Goal: Navigation & Orientation: Find specific page/section

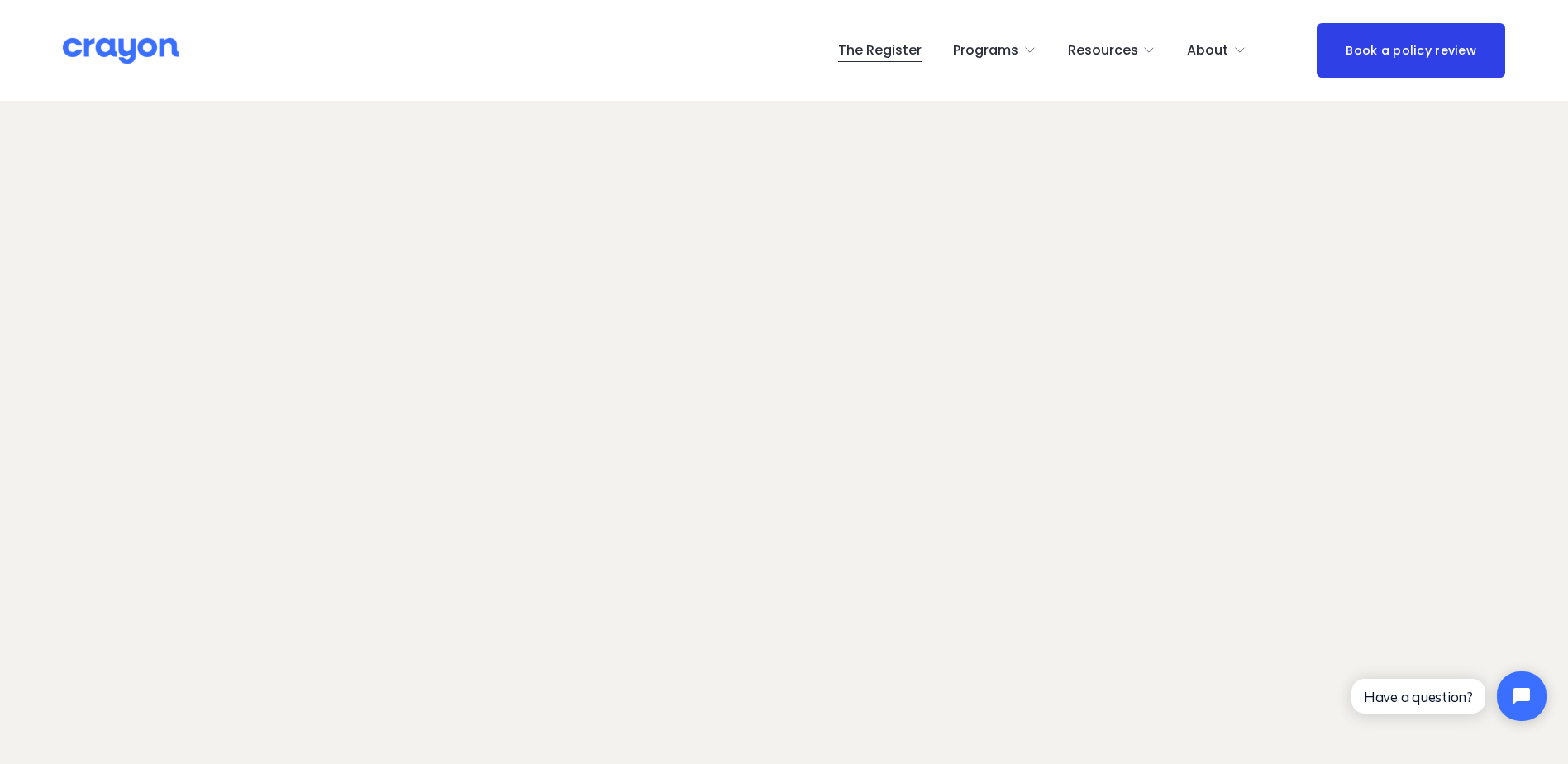
scroll to position [104, 0]
click at [130, 62] on img at bounding box center [120, 51] width 116 height 29
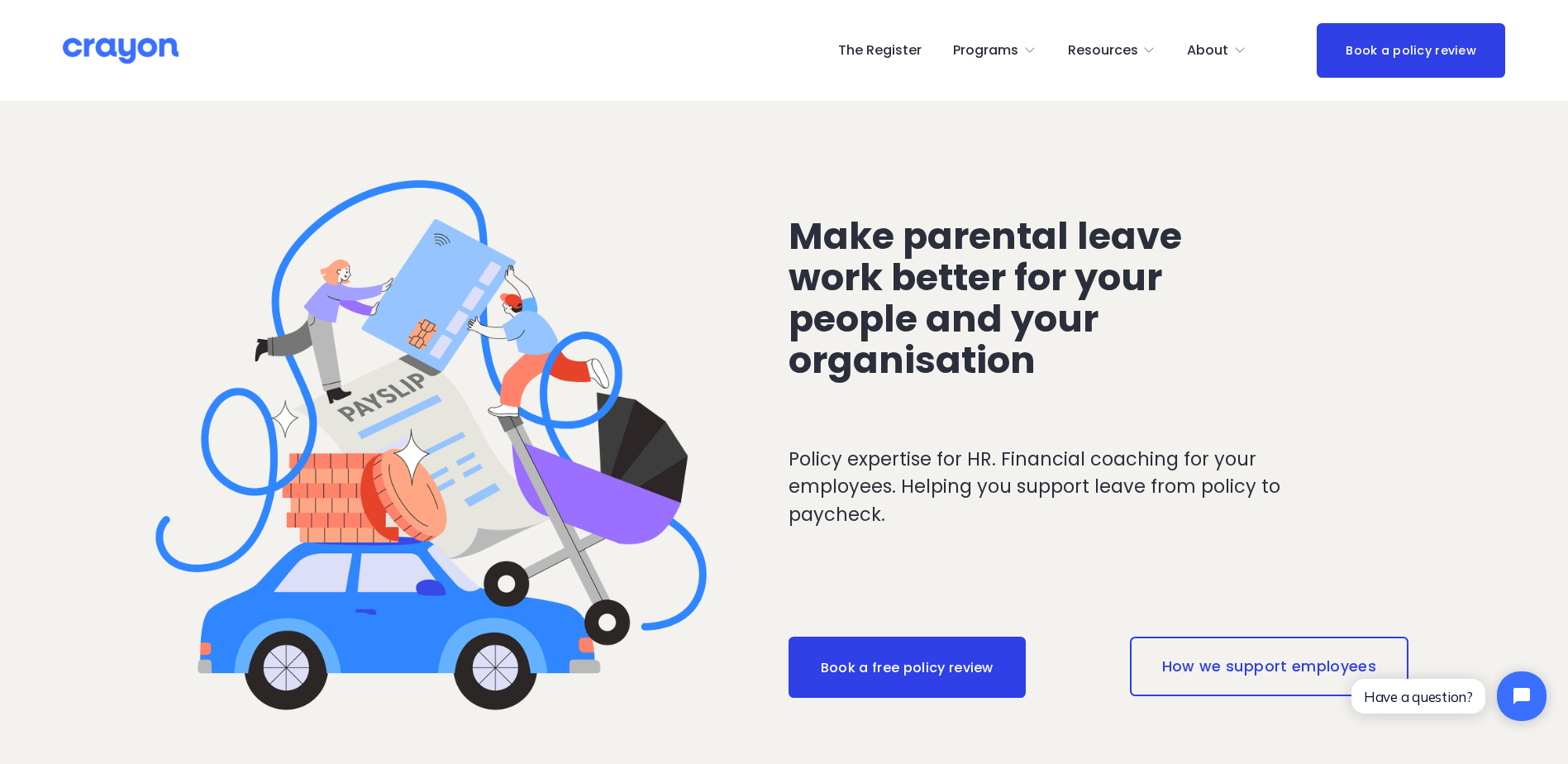
click at [882, 51] on link "The Register" at bounding box center [880, 51] width 84 height 27
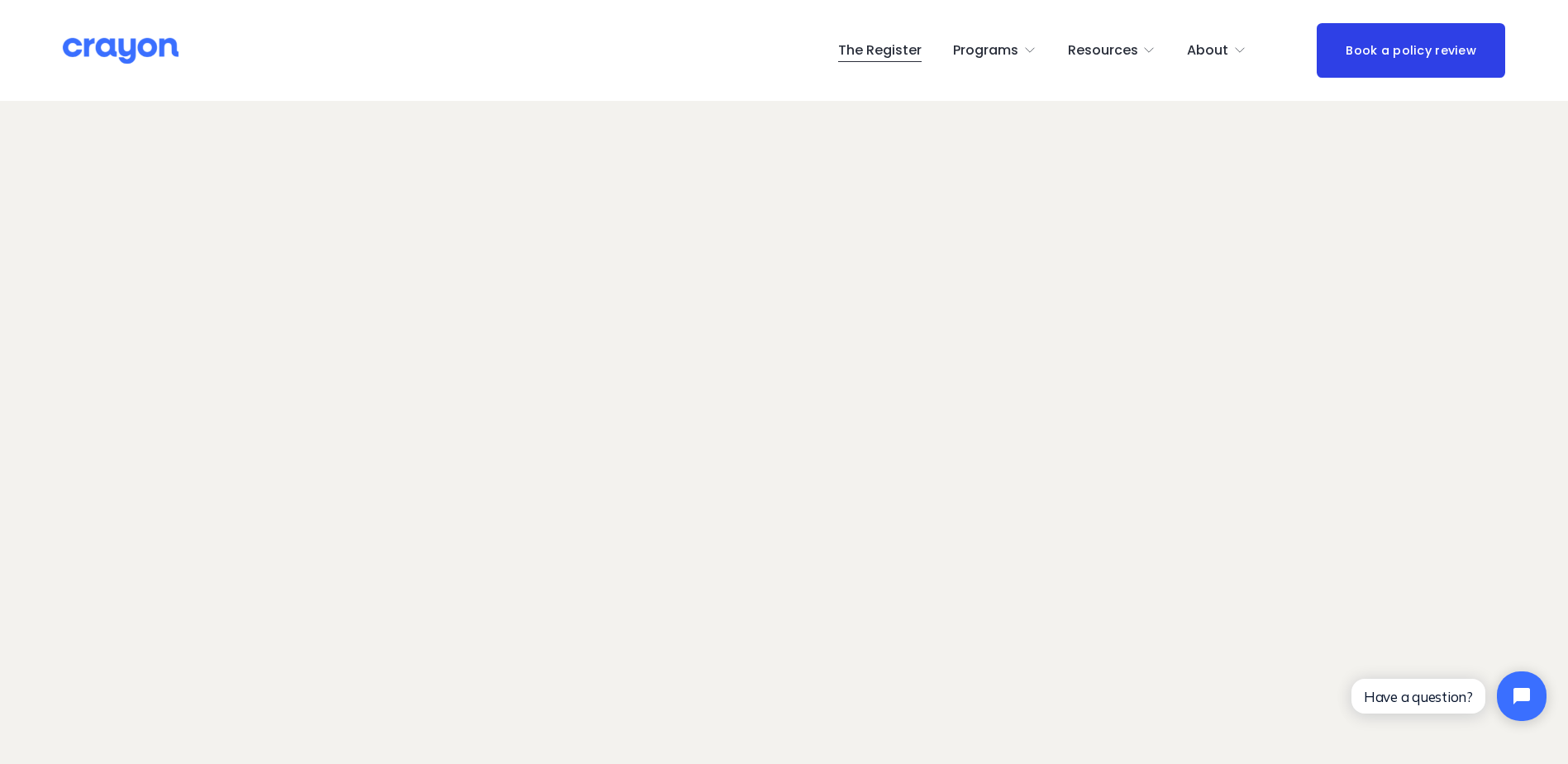
click at [120, 38] on img at bounding box center [120, 51] width 116 height 29
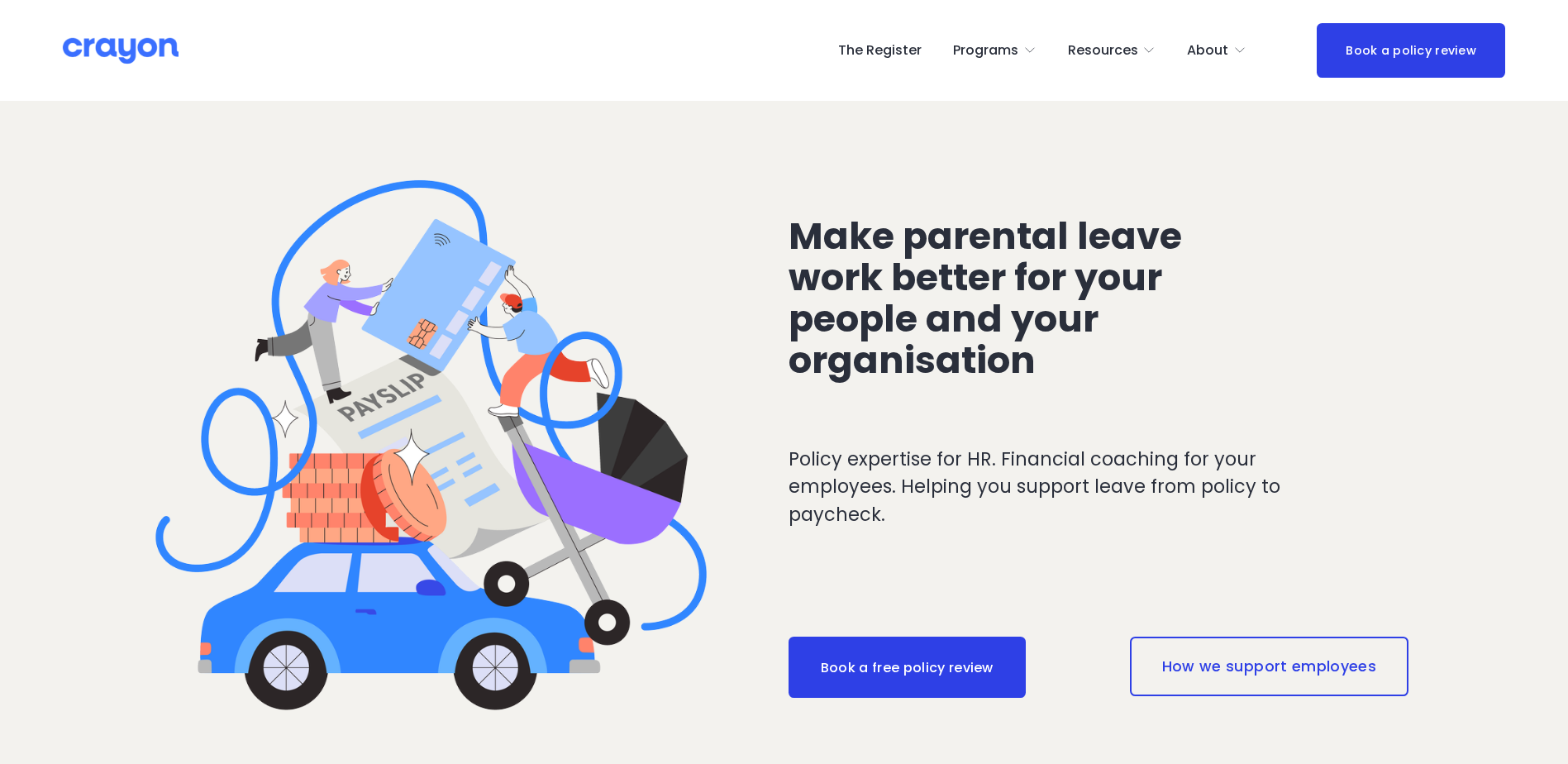
click at [864, 45] on link "The Register" at bounding box center [880, 51] width 84 height 27
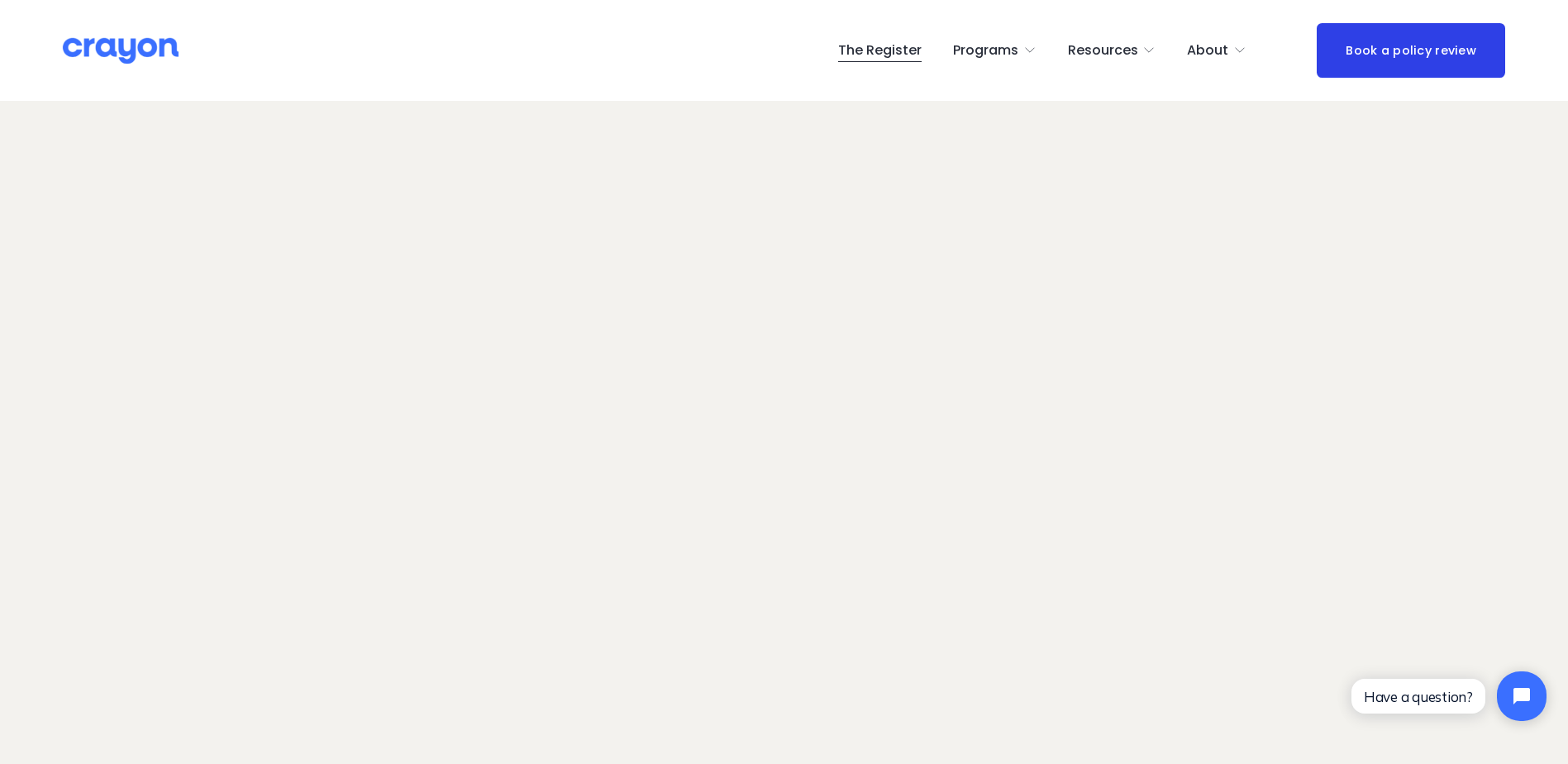
click at [129, 46] on img at bounding box center [120, 51] width 116 height 29
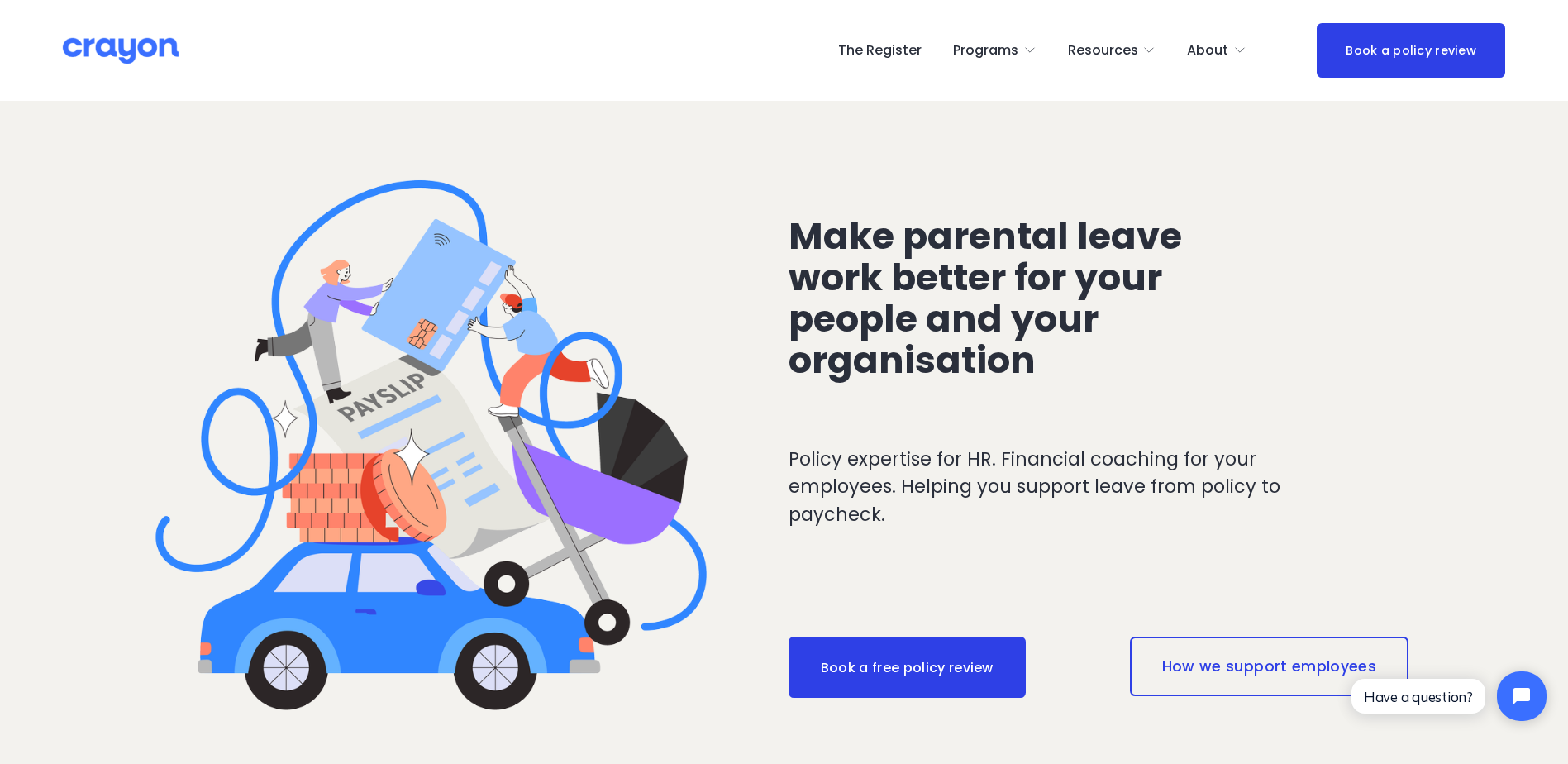
click at [869, 50] on link "The Register" at bounding box center [880, 51] width 84 height 27
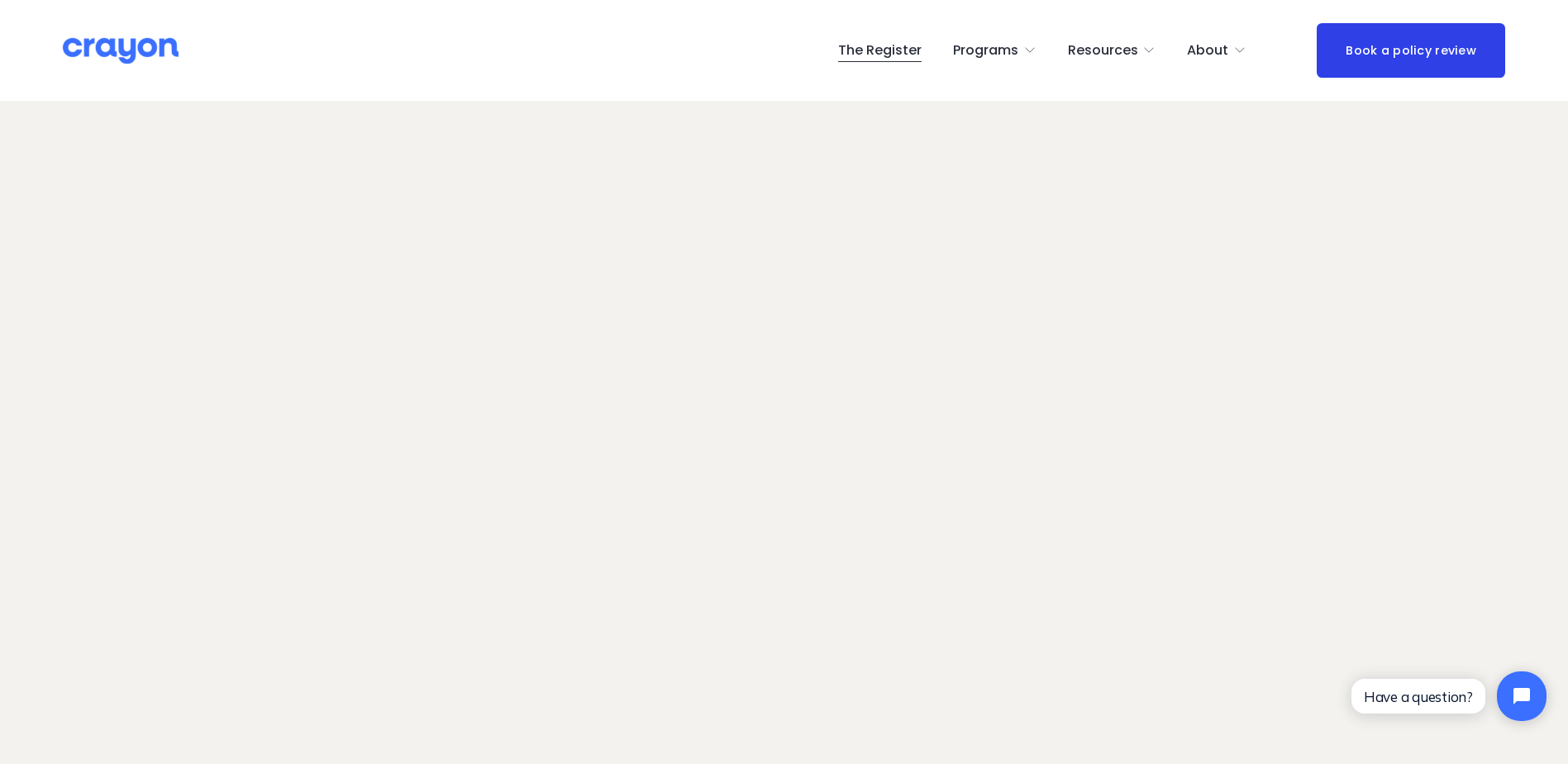
click at [134, 68] on div "The Register Programs Pulse: Annual Financial Health Check" at bounding box center [784, 50] width 1443 height 54
click at [136, 52] on img at bounding box center [120, 51] width 116 height 29
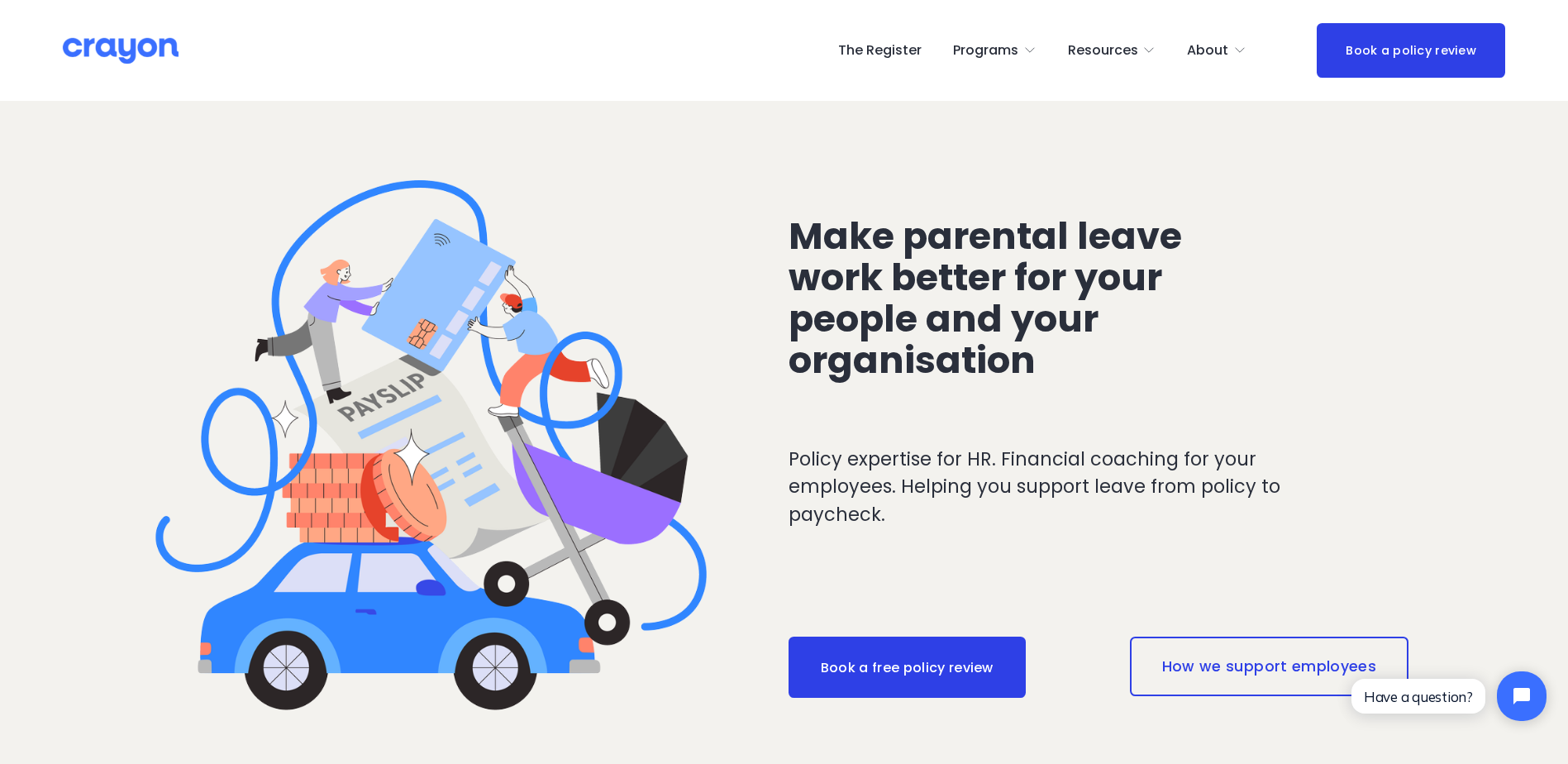
click at [898, 51] on link "The Register" at bounding box center [880, 51] width 84 height 27
